Goal: Task Accomplishment & Management: Manage account settings

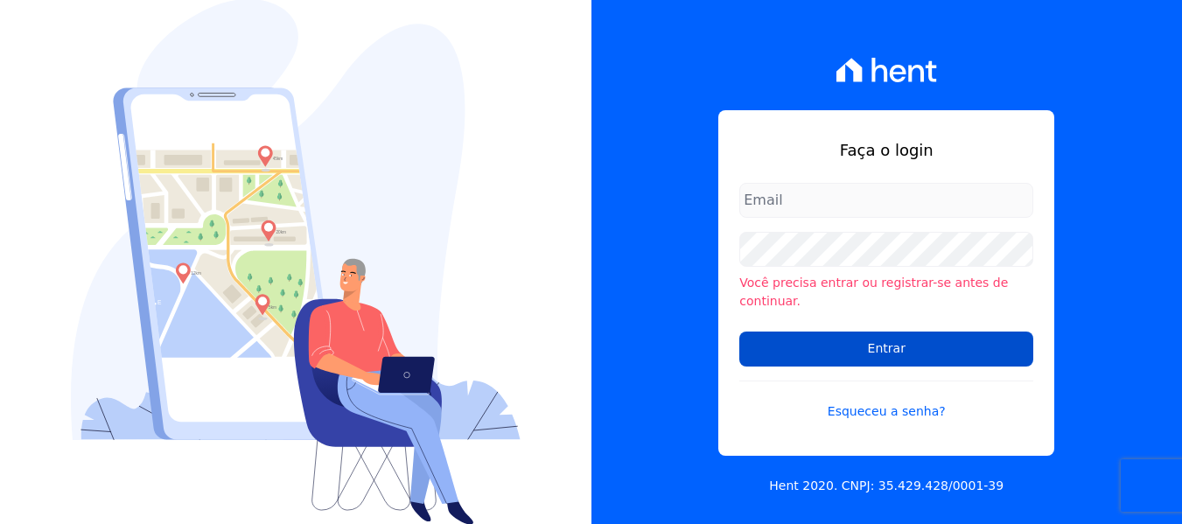
type input "[PERSON_NAME][EMAIL_ADDRESS][DOMAIN_NAME]"
click at [893, 341] on input "Entrar" at bounding box center [886, 348] width 294 height 35
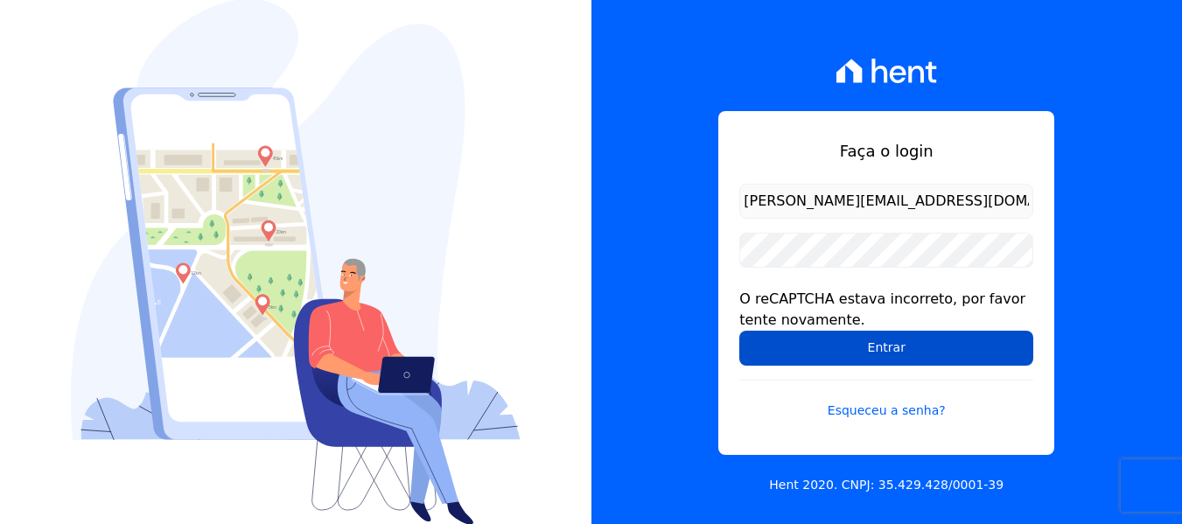
click at [888, 352] on input "Entrar" at bounding box center [886, 348] width 294 height 35
click at [898, 352] on input "Entrar" at bounding box center [886, 348] width 294 height 35
